Goal: Transaction & Acquisition: Book appointment/travel/reservation

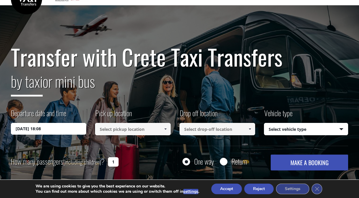
scroll to position [20, 0]
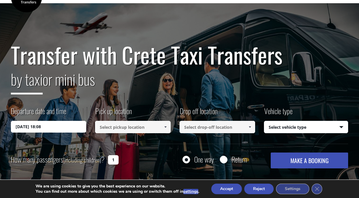
click at [21, 128] on input "[DATE] 18:08" at bounding box center [49, 127] width 76 height 12
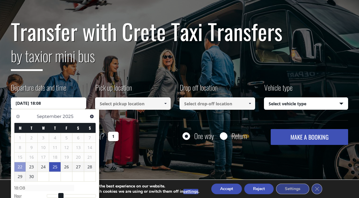
scroll to position [49, 0]
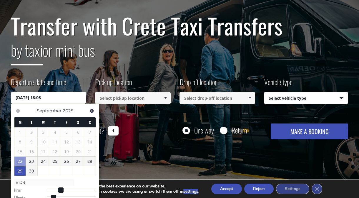
click at [20, 171] on link "29" at bounding box center [19, 171] width 11 height 9
type input "29/09/2025 00:00"
click at [166, 98] on span at bounding box center [165, 98] width 5 height 5
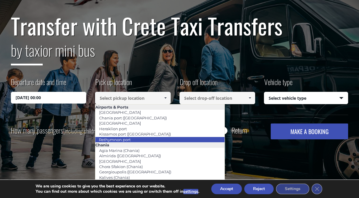
click at [114, 138] on link "Rethymnon port" at bounding box center [114, 140] width 39 height 8
type input "Rethymnon port"
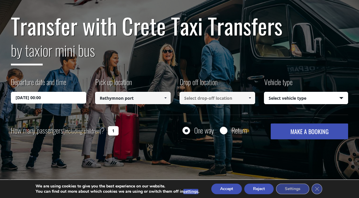
click at [249, 98] on span at bounding box center [249, 98] width 5 height 5
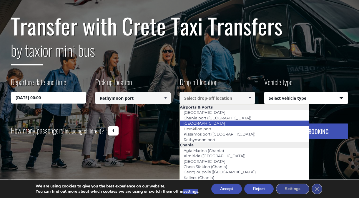
click at [210, 123] on link "Heraklion airport" at bounding box center [203, 123] width 49 height 8
type input "Heraklion airport"
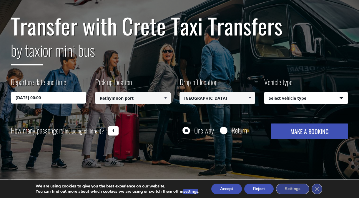
select select "541"
click at [231, 190] on button "Accept" at bounding box center [226, 189] width 31 height 11
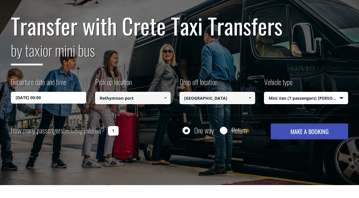
click at [315, 130] on button "MAKE A BOOKING" at bounding box center [309, 132] width 78 height 16
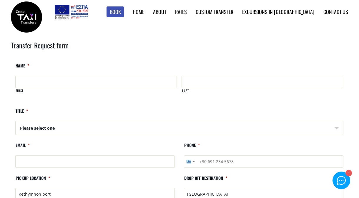
scroll to position [0, 0]
click at [0, 0] on link "Heraklion Destinations" at bounding box center [0, 0] width 0 height 0
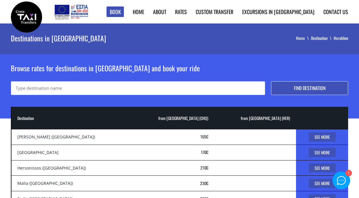
click at [41, 86] on input "text" at bounding box center [138, 88] width 254 height 14
type input "Rethymno"
click at [301, 88] on button "Find destination" at bounding box center [309, 88] width 77 height 14
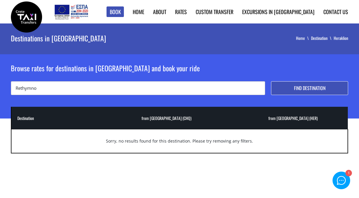
click at [46, 88] on input "Rethymno" at bounding box center [138, 88] width 254 height 14
type input "R"
type input "Heraklion Airport"
click at [303, 86] on button "Find destination" at bounding box center [309, 88] width 77 height 14
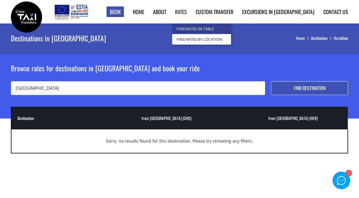
click at [210, 28] on link "Find Rates in Table" at bounding box center [201, 29] width 59 height 11
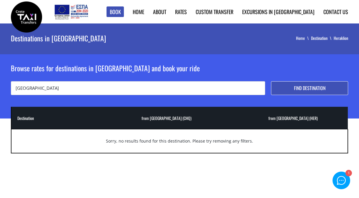
click at [304, 87] on button "Find destination" at bounding box center [309, 88] width 77 height 14
click at [170, 122] on th "from [GEOGRAPHIC_DATA] (CHQ)" at bounding box center [133, 118] width 127 height 22
click at [161, 139] on td "Sorry, no results found for this destination. Please try removing any filters." at bounding box center [179, 141] width 337 height 24
click at [61, 91] on input "Heraklion Airport" at bounding box center [138, 88] width 254 height 14
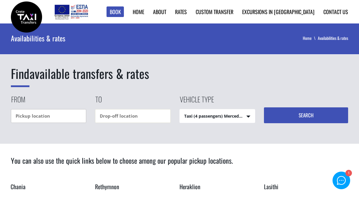
click at [34, 115] on input "text" at bounding box center [49, 116] width 76 height 14
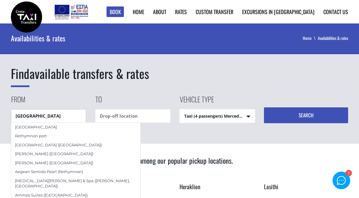
type input "Rethymnon port"
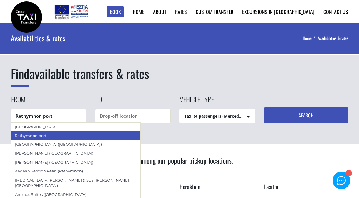
click at [34, 136] on div "Rethymnon port" at bounding box center [76, 135] width 130 height 9
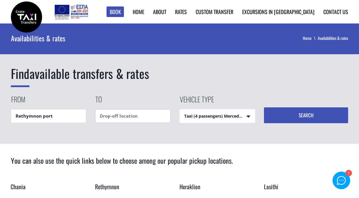
click at [122, 116] on input "text" at bounding box center [133, 116] width 76 height 14
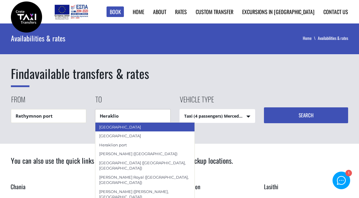
type input "[GEOGRAPHIC_DATA]"
click at [121, 128] on div "[GEOGRAPHIC_DATA]" at bounding box center [145, 127] width 100 height 9
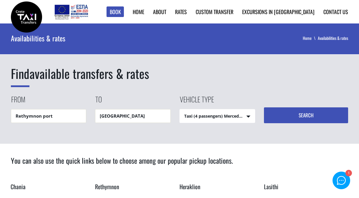
click at [309, 116] on button "Search" at bounding box center [306, 116] width 84 height 16
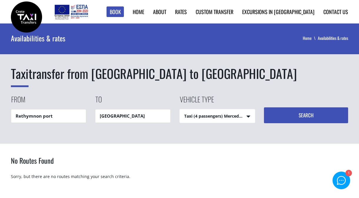
click at [302, 113] on button "Search" at bounding box center [306, 116] width 84 height 16
click at [305, 114] on button "Search" at bounding box center [306, 116] width 84 height 16
select select "4604"
click at [312, 112] on button "Search" at bounding box center [306, 116] width 84 height 16
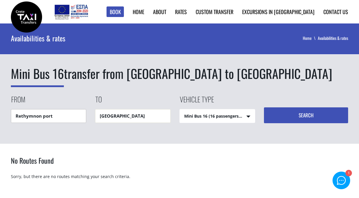
click at [66, 117] on input "Rethymnon port" at bounding box center [49, 116] width 76 height 14
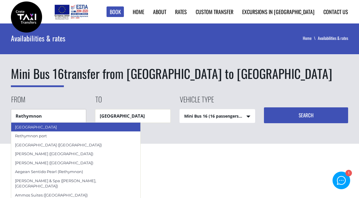
type input "[GEOGRAPHIC_DATA]"
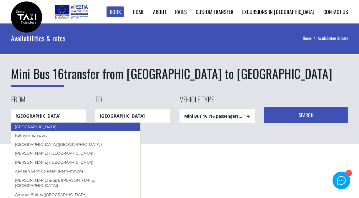
click at [43, 125] on div "[GEOGRAPHIC_DATA]" at bounding box center [76, 127] width 130 height 9
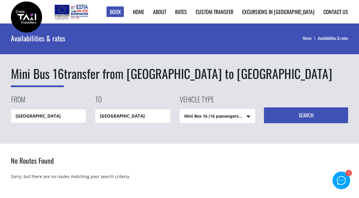
click at [295, 116] on button "Search" at bounding box center [306, 116] width 84 height 16
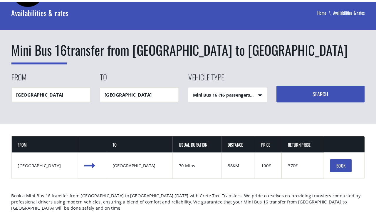
scroll to position [30, 0]
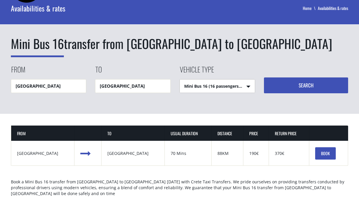
select select "540"
click at [310, 84] on button "Search" at bounding box center [306, 86] width 84 height 16
